Goal: Find contact information: Find contact information

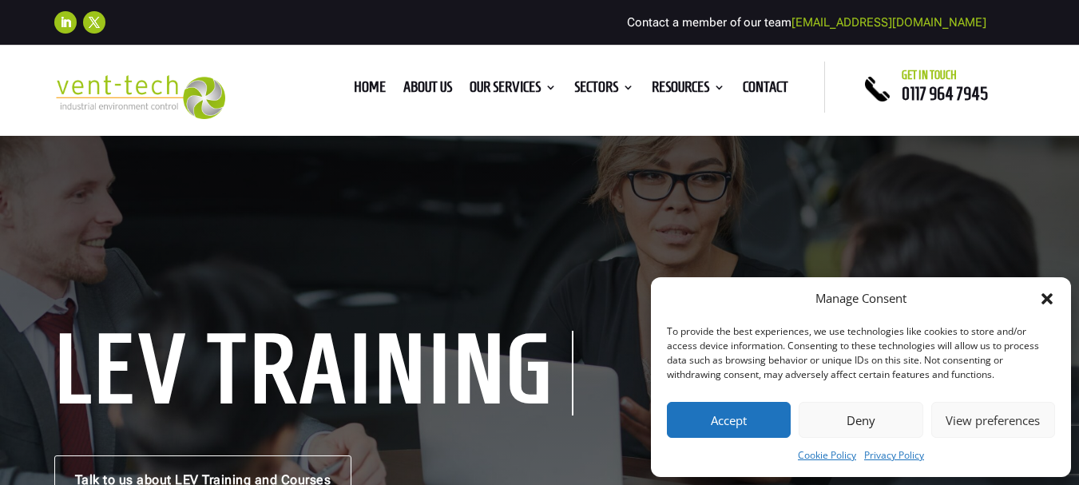
click at [738, 425] on button "Accept" at bounding box center [729, 420] width 124 height 36
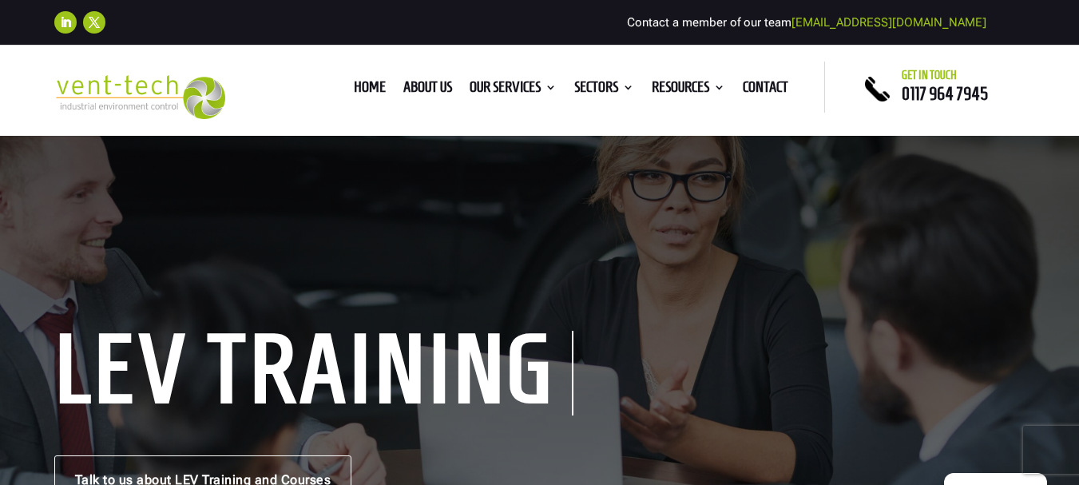
click at [762, 100] on div "Home About us Our Services Consultancy Design Installation Commissioning Testin…" at bounding box center [539, 87] width 571 height 51
click at [751, 81] on link "Contact" at bounding box center [766, 90] width 46 height 18
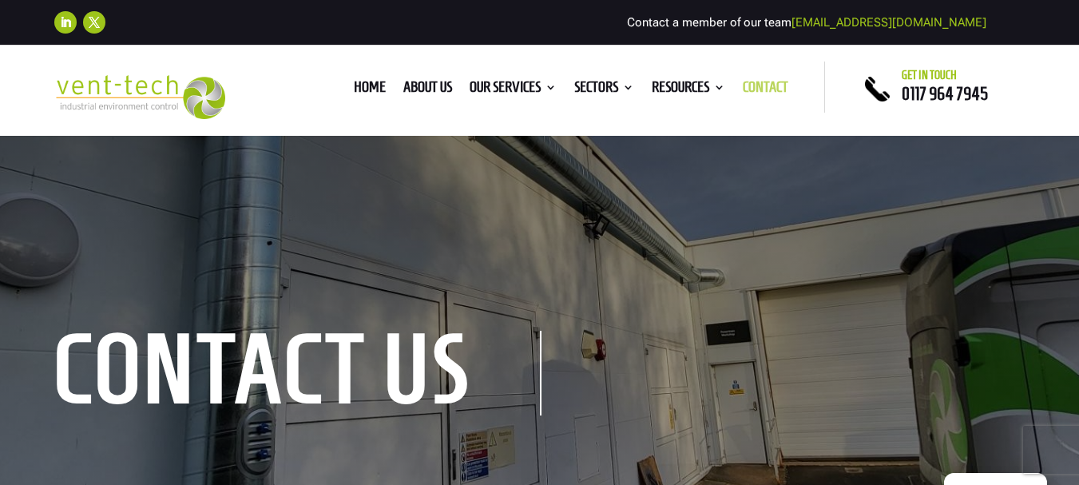
click at [748, 87] on link "Contact" at bounding box center [766, 90] width 46 height 18
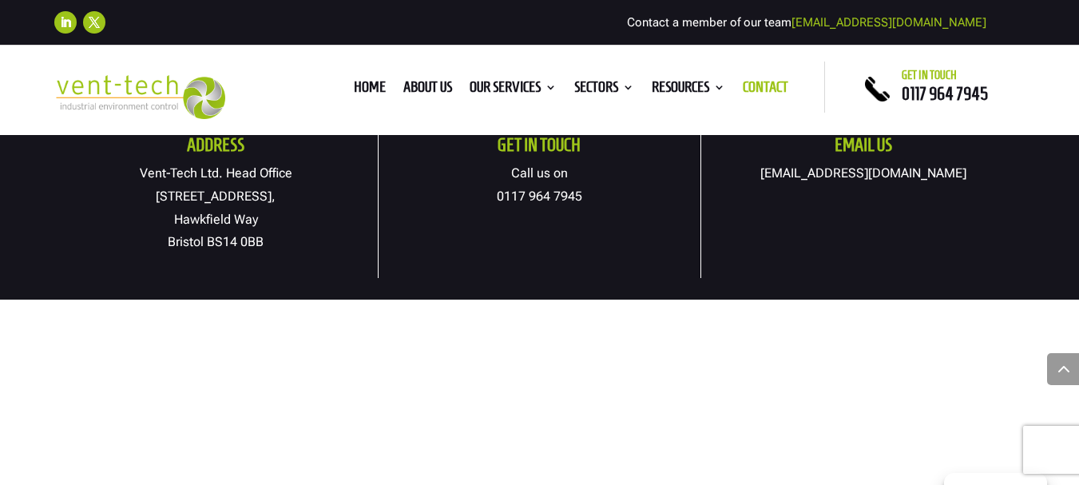
scroll to position [959, 0]
